Goal: Transaction & Acquisition: Purchase product/service

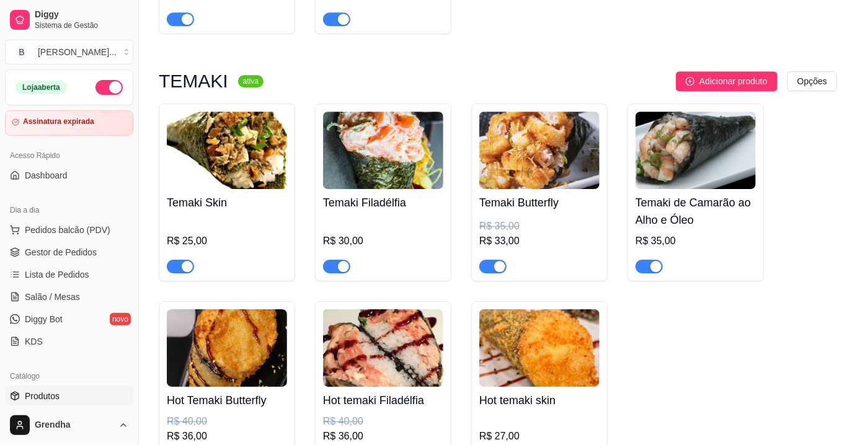
scroll to position [185, 0]
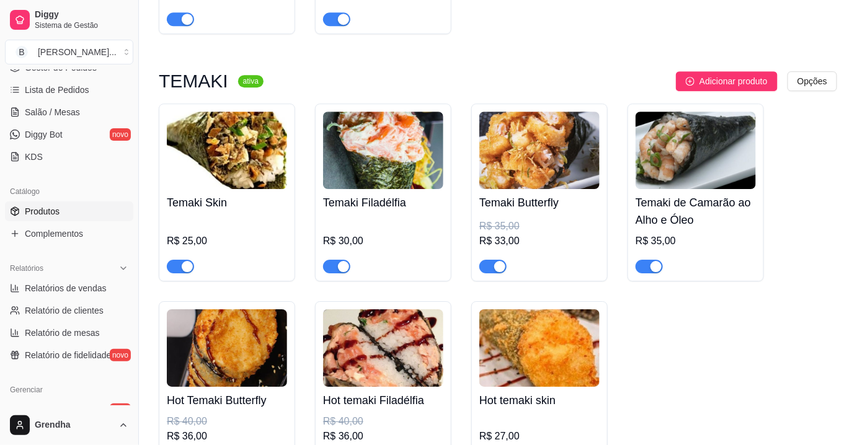
type input "temak"
drag, startPoint x: 133, startPoint y: 181, endPoint x: 134, endPoint y: 175, distance: 6.3
click at [134, 175] on button "Toggle Sidebar" at bounding box center [138, 222] width 10 height 445
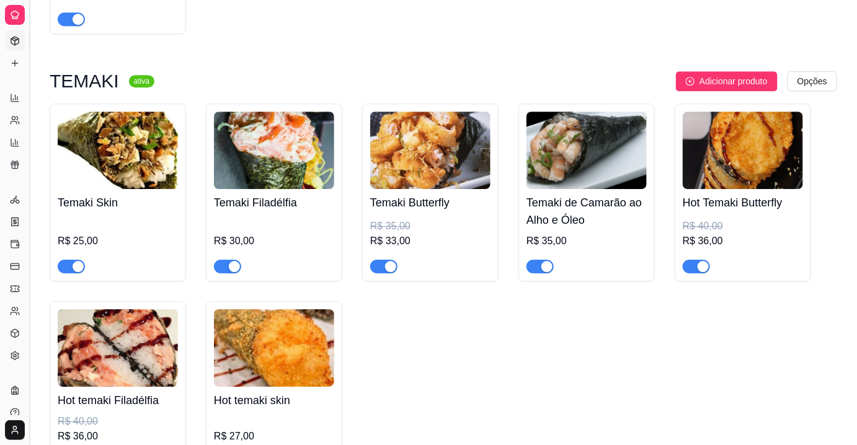
scroll to position [82, 0]
click at [31, 183] on button "Toggle Sidebar" at bounding box center [29, 222] width 10 height 445
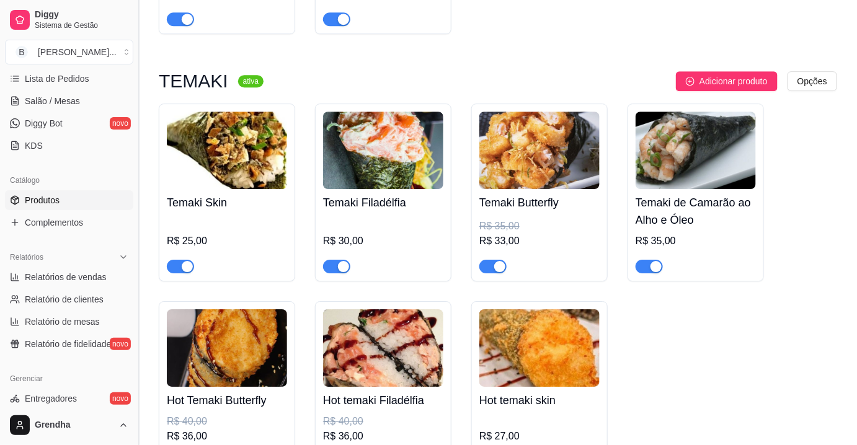
click at [31, 183] on div "Catálogo Produtos Complementos" at bounding box center [69, 202] width 138 height 72
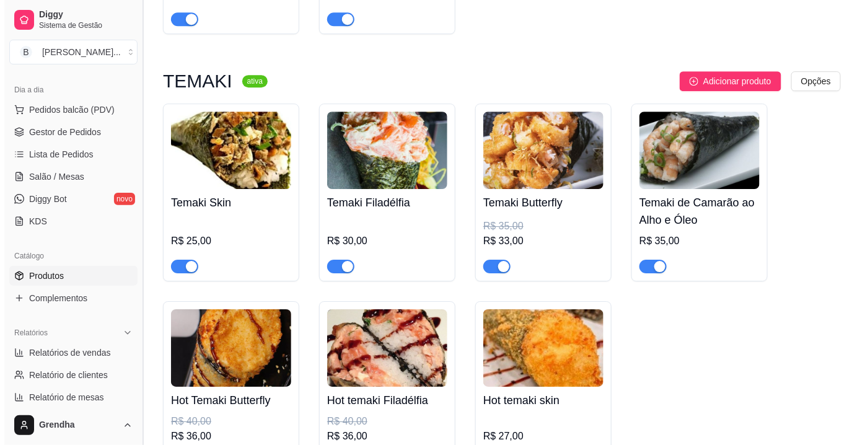
scroll to position [117, 0]
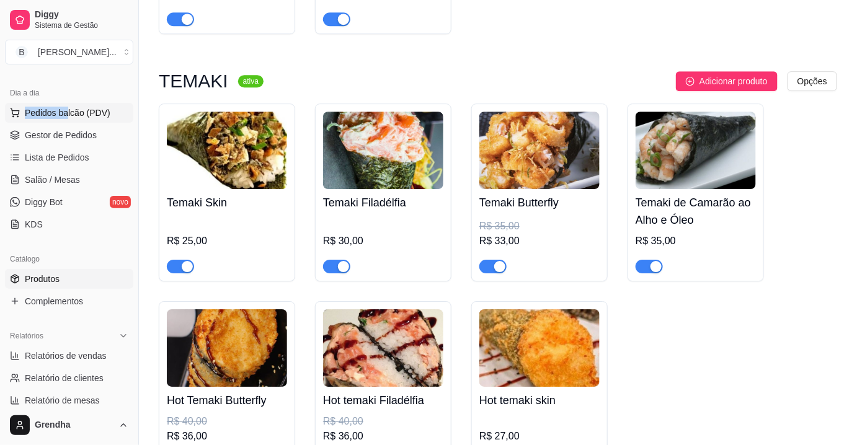
drag, startPoint x: 65, startPoint y: 101, endPoint x: 66, endPoint y: 108, distance: 7.5
click at [66, 108] on div "Dia a dia Pedidos balcão (PDV) Gestor de Pedidos Lista de Pedidos Salão / Mesas…" at bounding box center [69, 158] width 138 height 161
click at [66, 108] on span "Pedidos balcão (PDV)" at bounding box center [68, 113] width 86 height 12
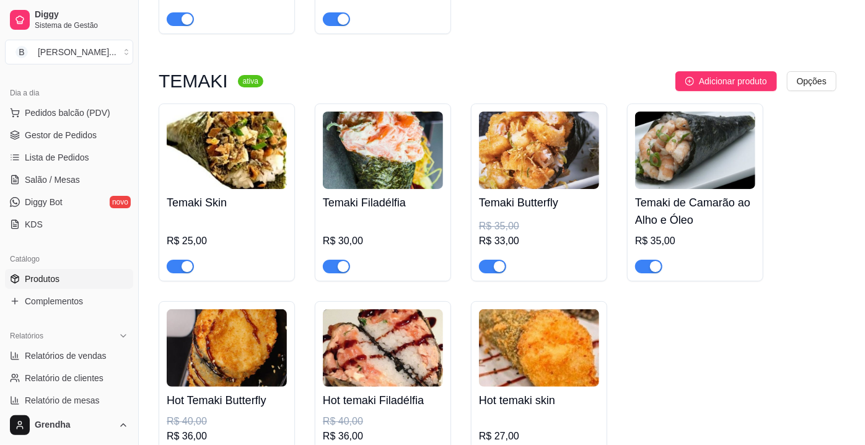
click at [79, 108] on div "ENTRADAS Bebidas Pratos Executivos COMBOS PROMOCIONAIS COMBOS HOT (fritos) COMB…" at bounding box center [302, 60] width 571 height 95
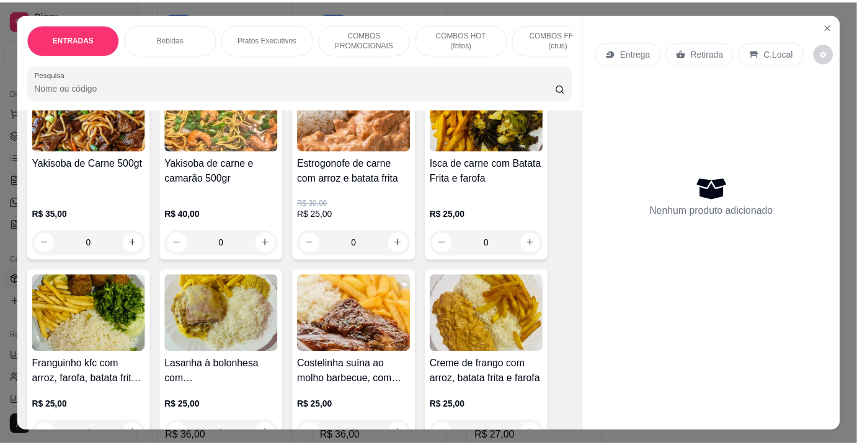
scroll to position [2590, 0]
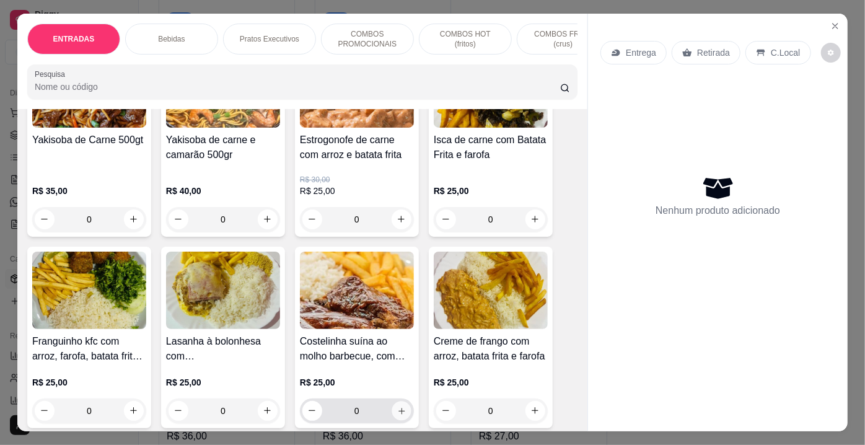
click at [397, 406] on icon "increase-product-quantity" at bounding box center [401, 410] width 9 height 9
type input "1"
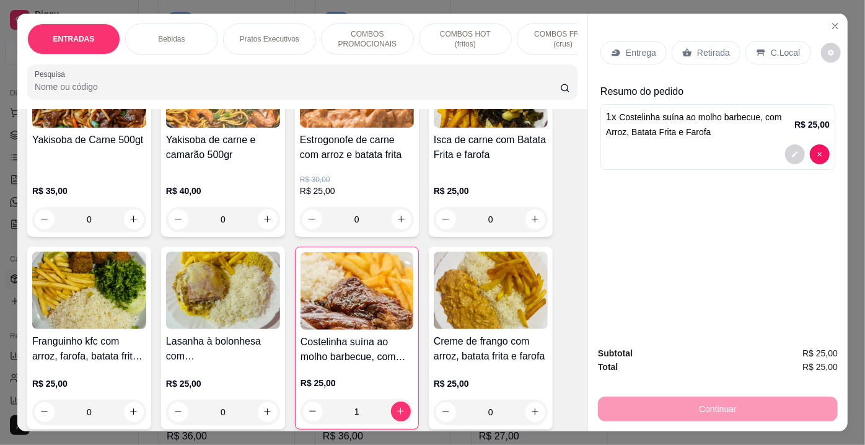
click at [707, 52] on p "Retirada" at bounding box center [713, 52] width 33 height 12
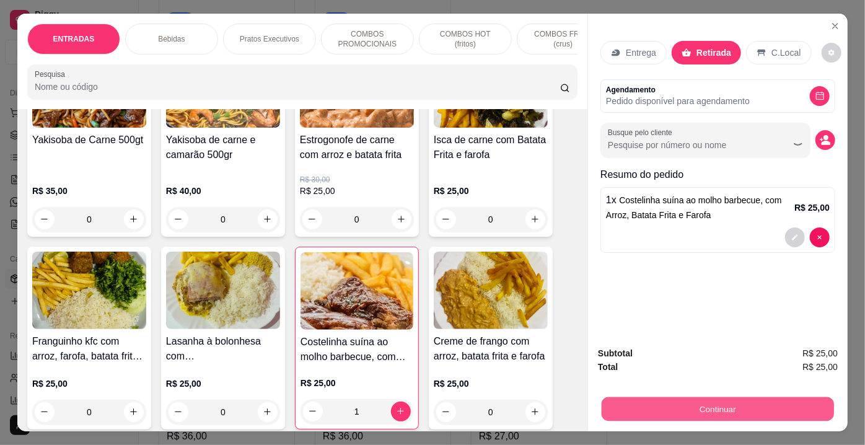
click at [671, 409] on button "Continuar" at bounding box center [718, 409] width 232 height 24
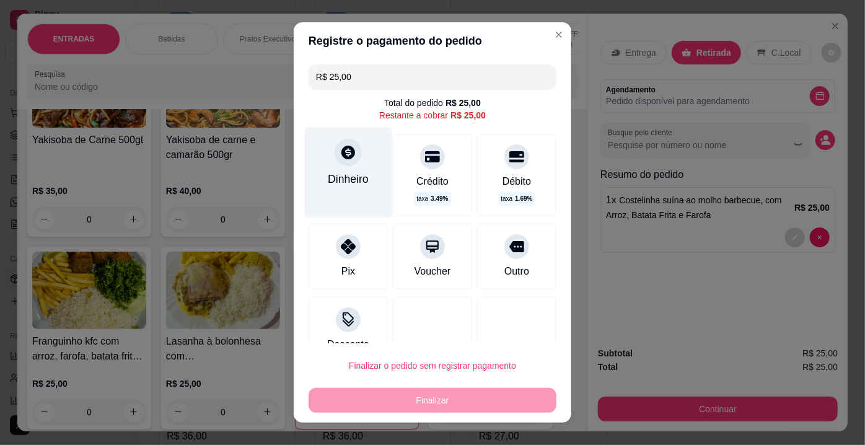
click at [344, 157] on icon at bounding box center [349, 153] width 14 height 14
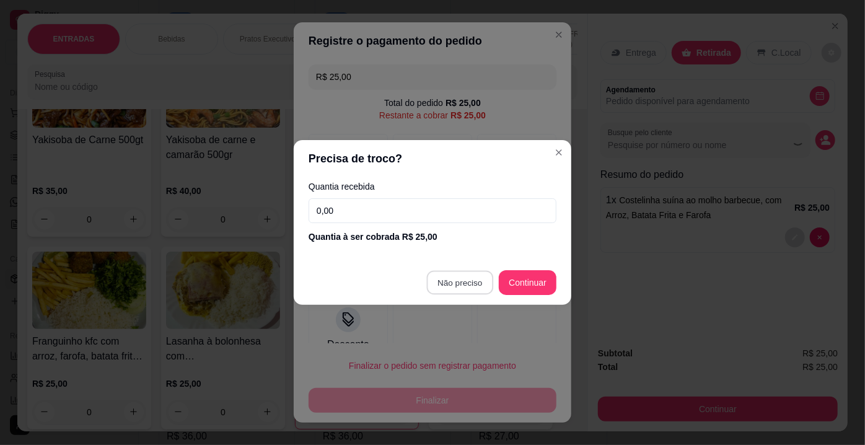
type input "R$ 0,00"
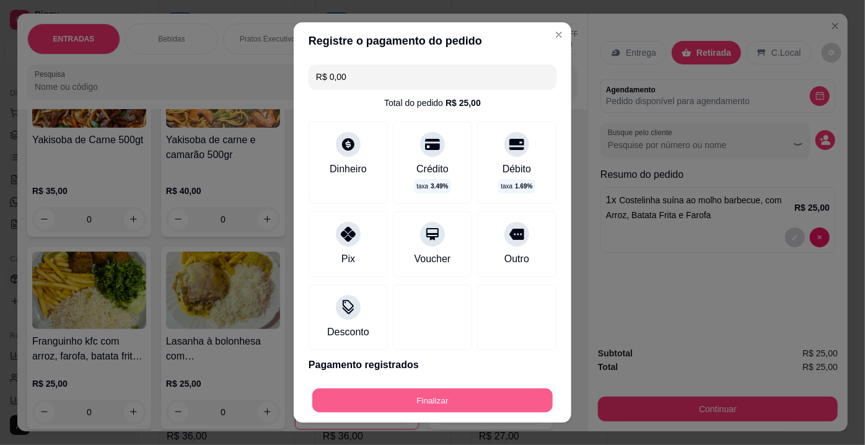
click at [443, 395] on button "Finalizar" at bounding box center [432, 401] width 241 height 24
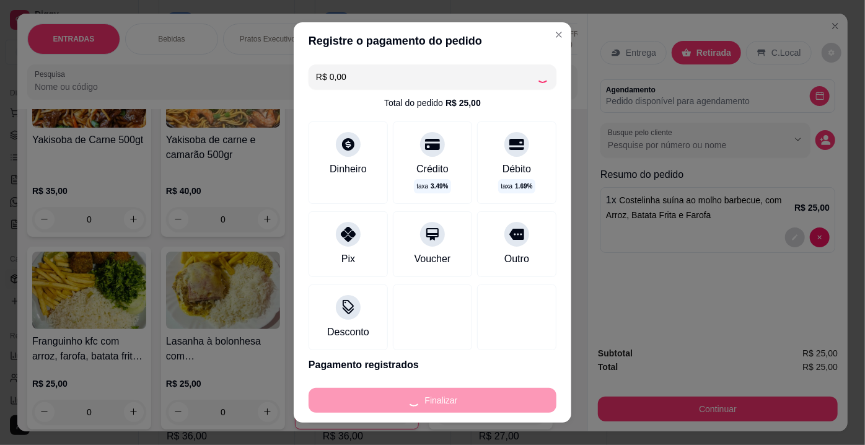
type input "0"
type input "-R$ 25,00"
